Goal: Transaction & Acquisition: Download file/media

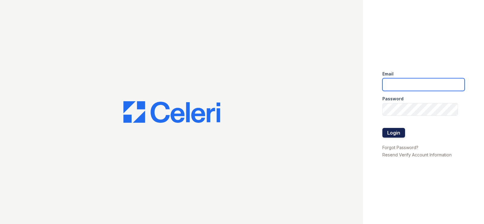
type input "mmcghee@mmgmgt.com"
click at [398, 132] on button "Login" at bounding box center [394, 133] width 23 height 10
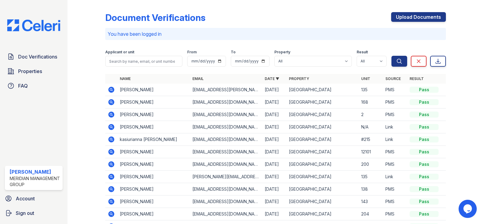
click at [112, 101] on icon at bounding box center [111, 101] width 7 height 7
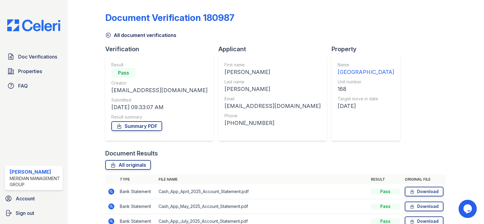
scroll to position [76, 0]
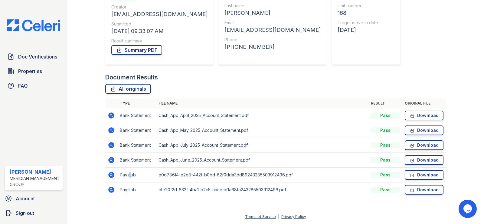
click at [130, 175] on td "Paystub" at bounding box center [136, 174] width 39 height 15
drag, startPoint x: 195, startPoint y: 172, endPoint x: 184, endPoint y: 171, distance: 10.9
click at [194, 172] on td "e0d786f4-e2e8-442f-b0bd-62f0dda3dd89243285503912496.pdf" at bounding box center [262, 174] width 213 height 15
click at [412, 173] on link "Download" at bounding box center [424, 175] width 39 height 10
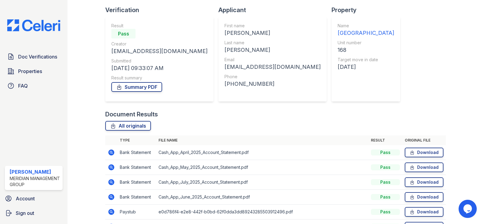
scroll to position [0, 0]
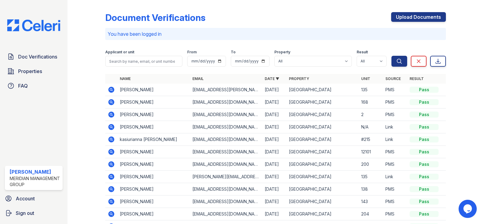
click at [112, 91] on icon at bounding box center [112, 90] width 6 height 6
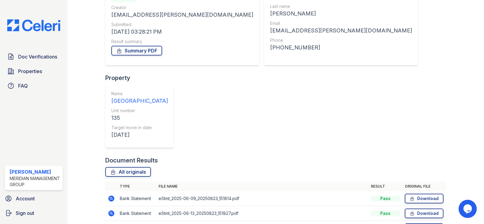
scroll to position [76, 0]
click at [416, 193] on link "Download" at bounding box center [424, 198] width 39 height 10
